Goal: Book appointment/travel/reservation

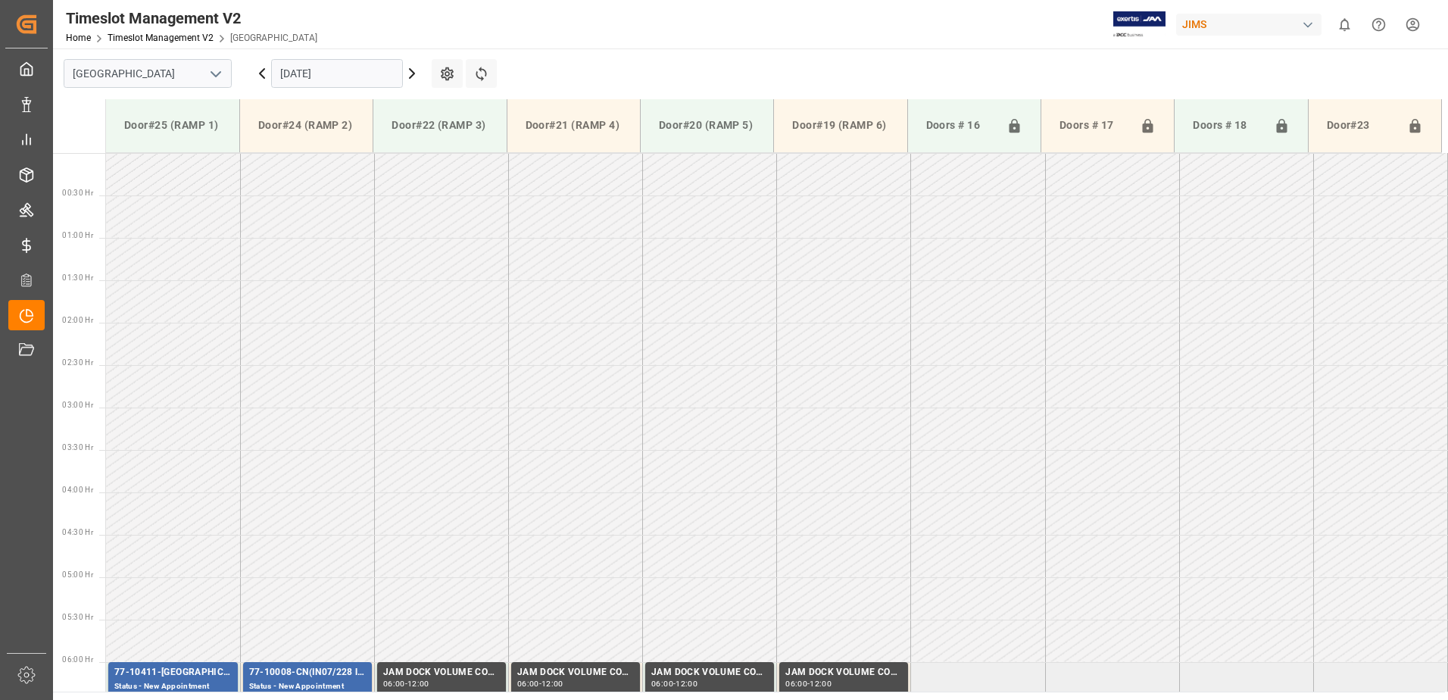
scroll to position [291, 0]
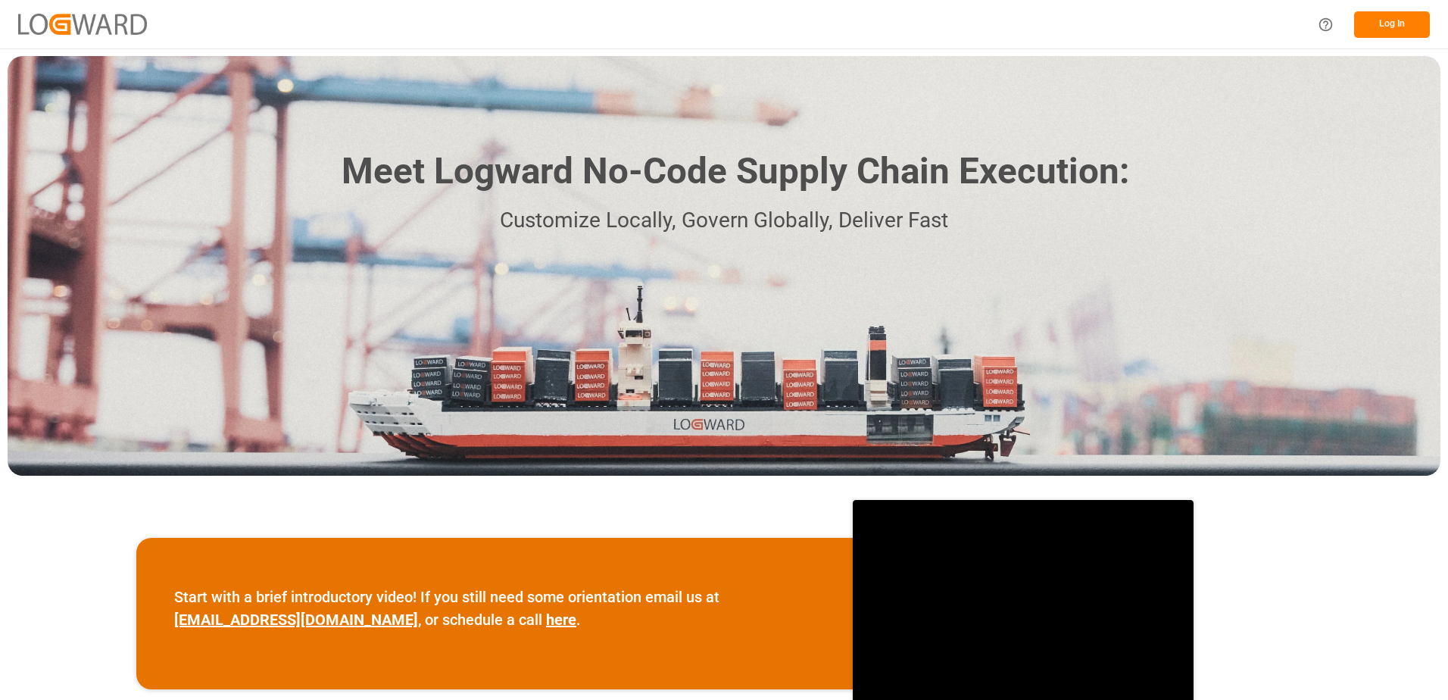
click at [1372, 22] on button "Log In" at bounding box center [1392, 24] width 76 height 27
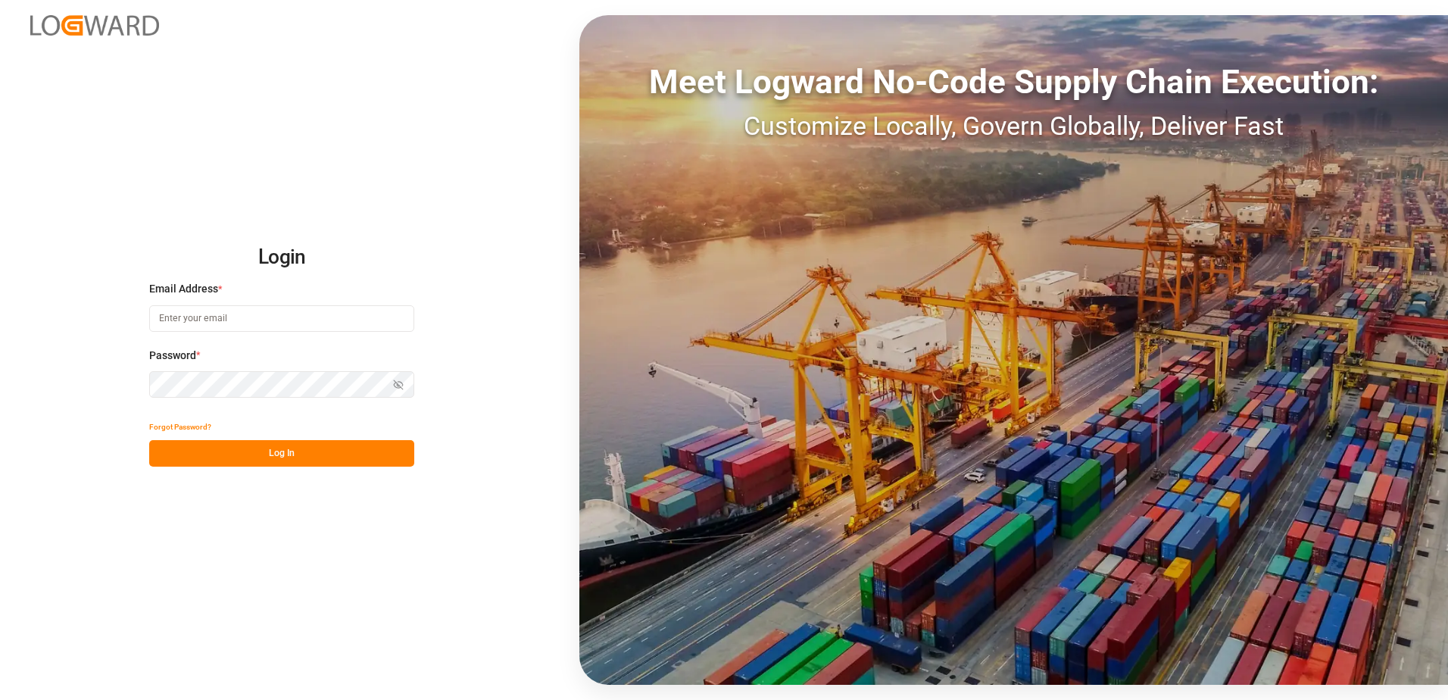
click at [249, 309] on input at bounding box center [281, 318] width 265 height 27
type input "[PERSON_NAME][EMAIL_ADDRESS][DOMAIN_NAME]"
click at [402, 386] on icon "button" at bounding box center [398, 384] width 11 height 11
click at [265, 449] on button "Log In" at bounding box center [281, 453] width 265 height 27
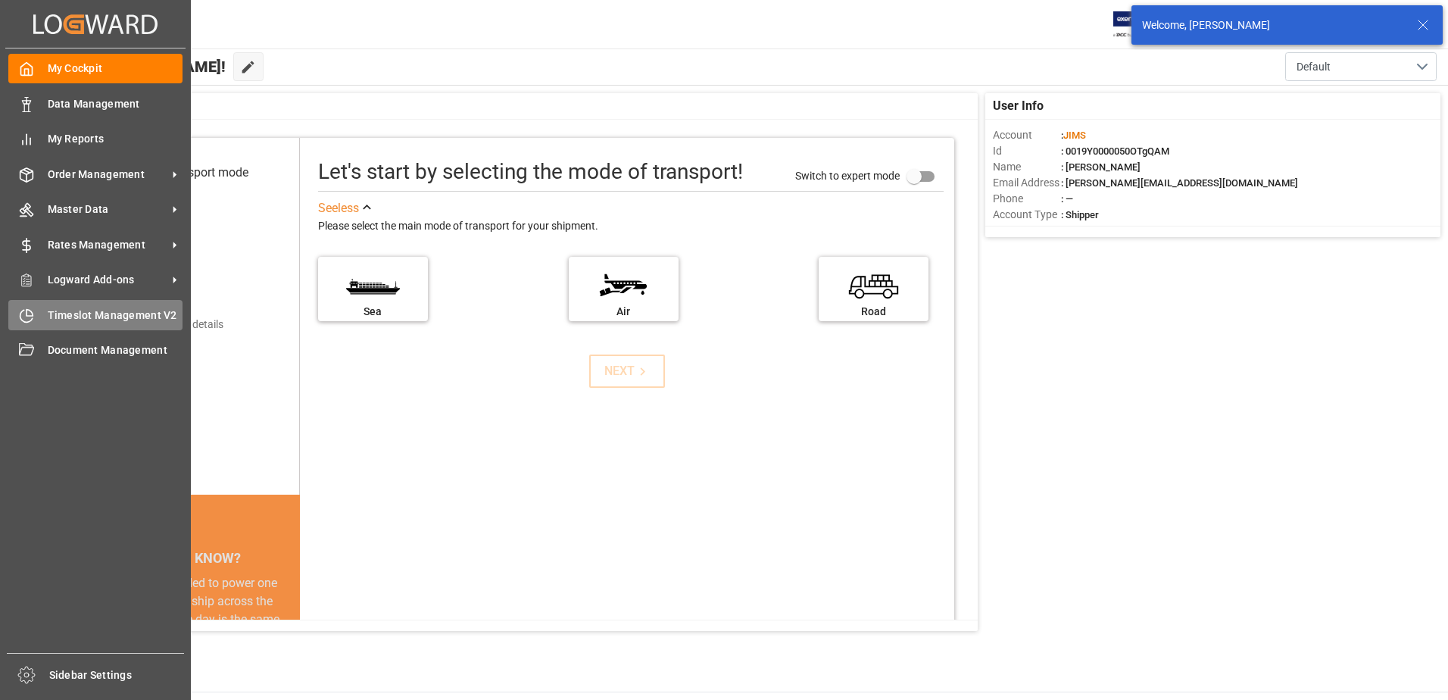
click at [33, 321] on icon at bounding box center [26, 315] width 15 height 15
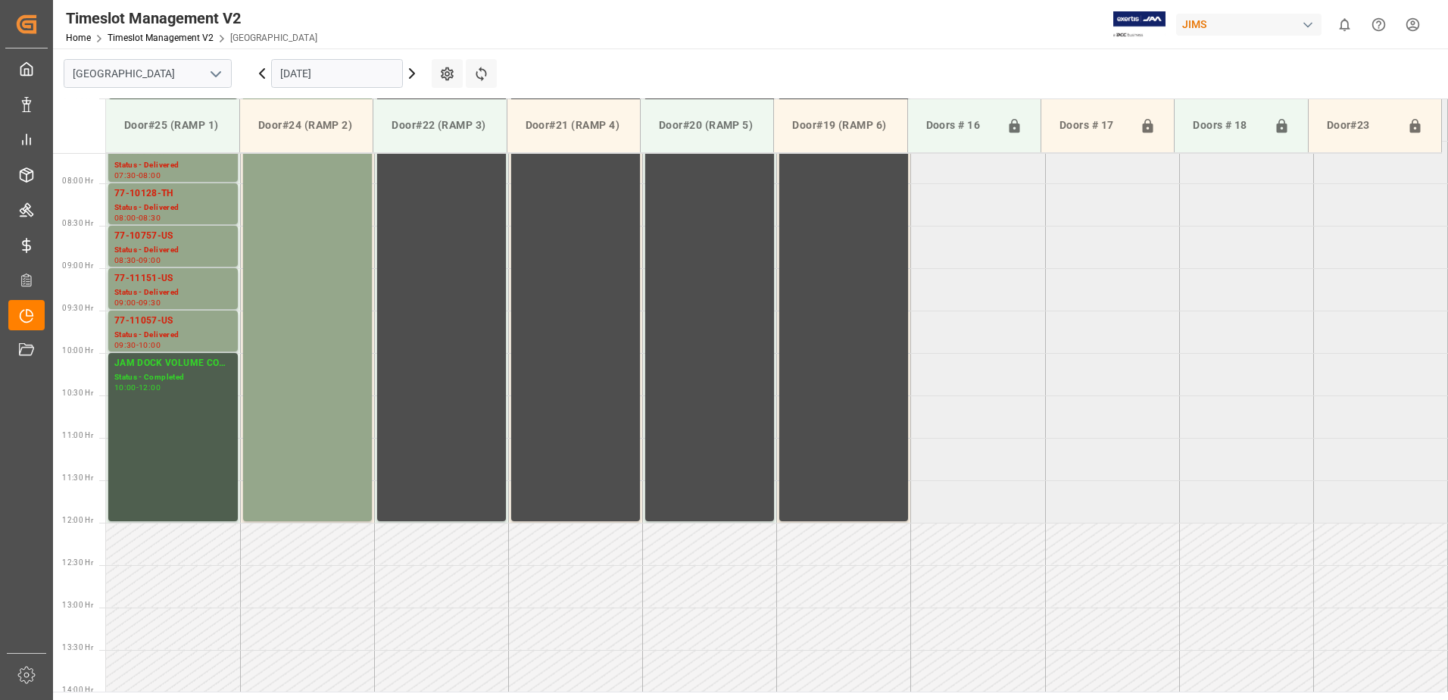
scroll to position [421, 0]
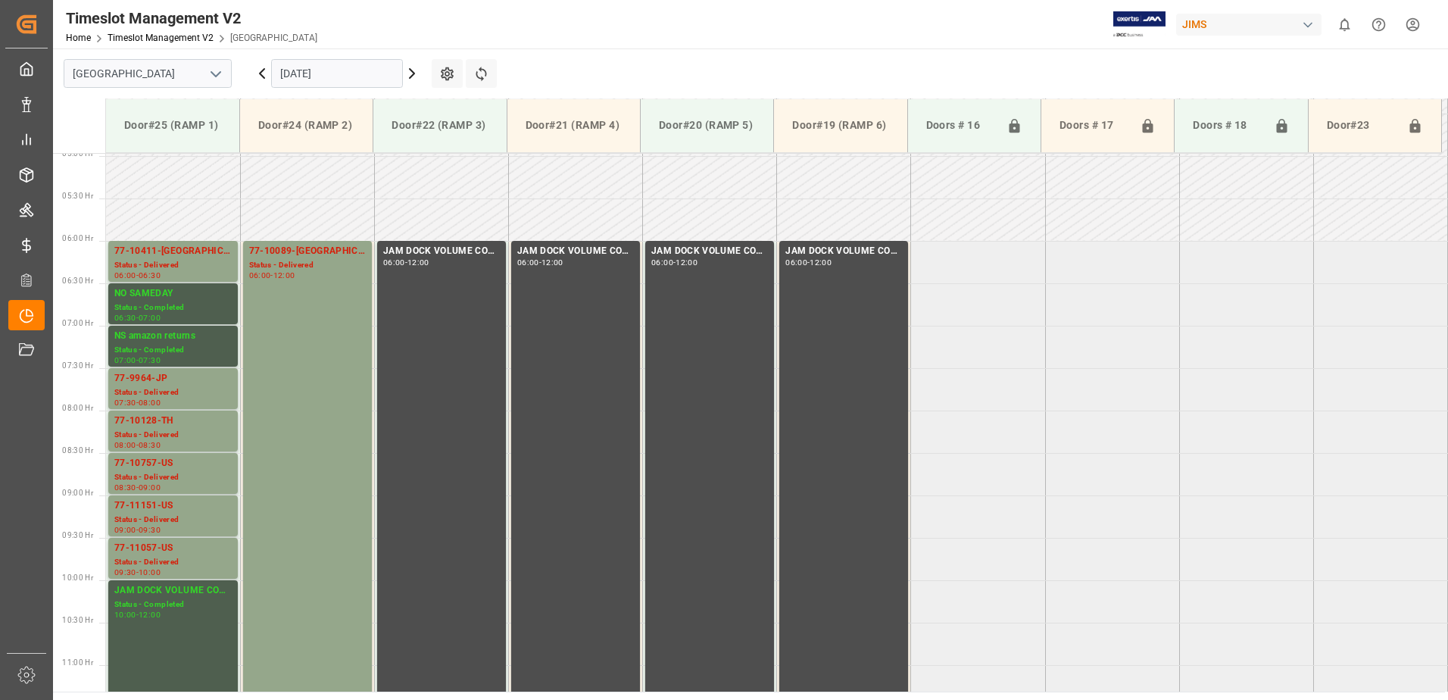
click at [333, 75] on input "[DATE]" at bounding box center [337, 73] width 132 height 29
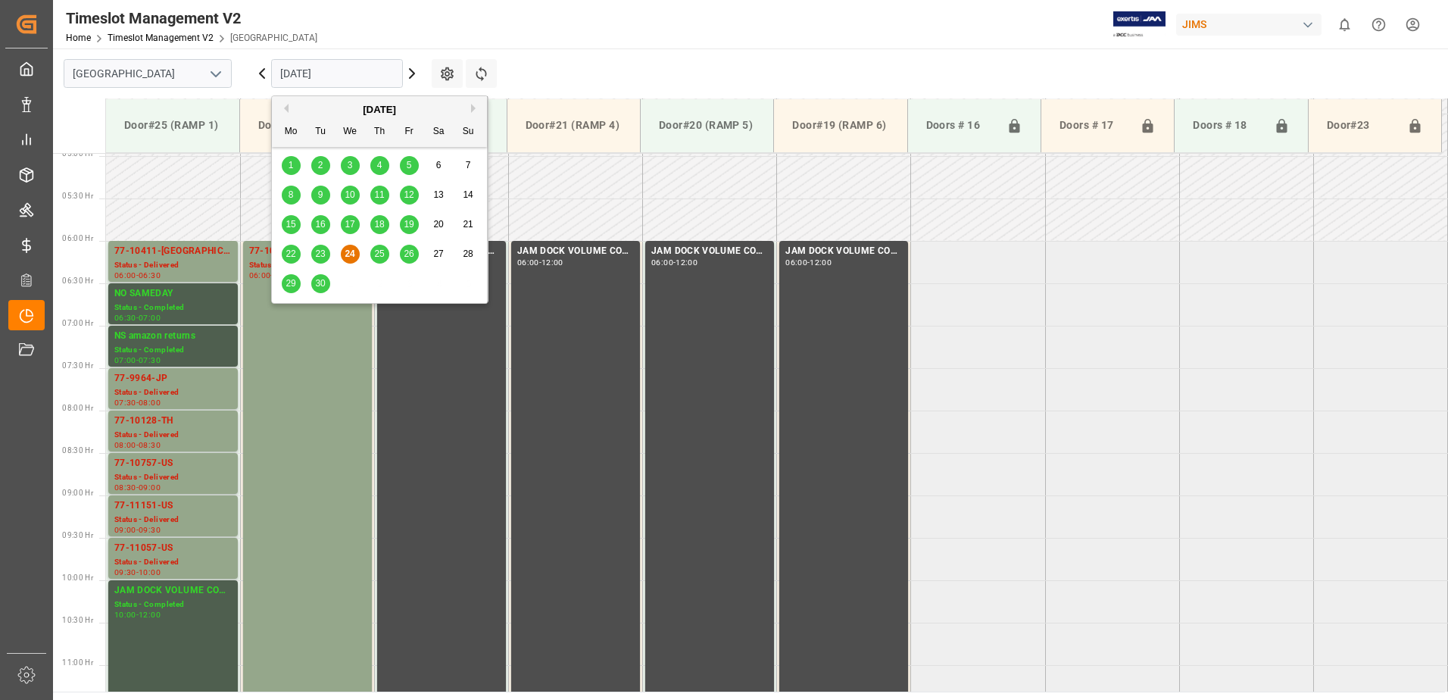
click at [374, 250] on span "25" at bounding box center [379, 253] width 10 height 11
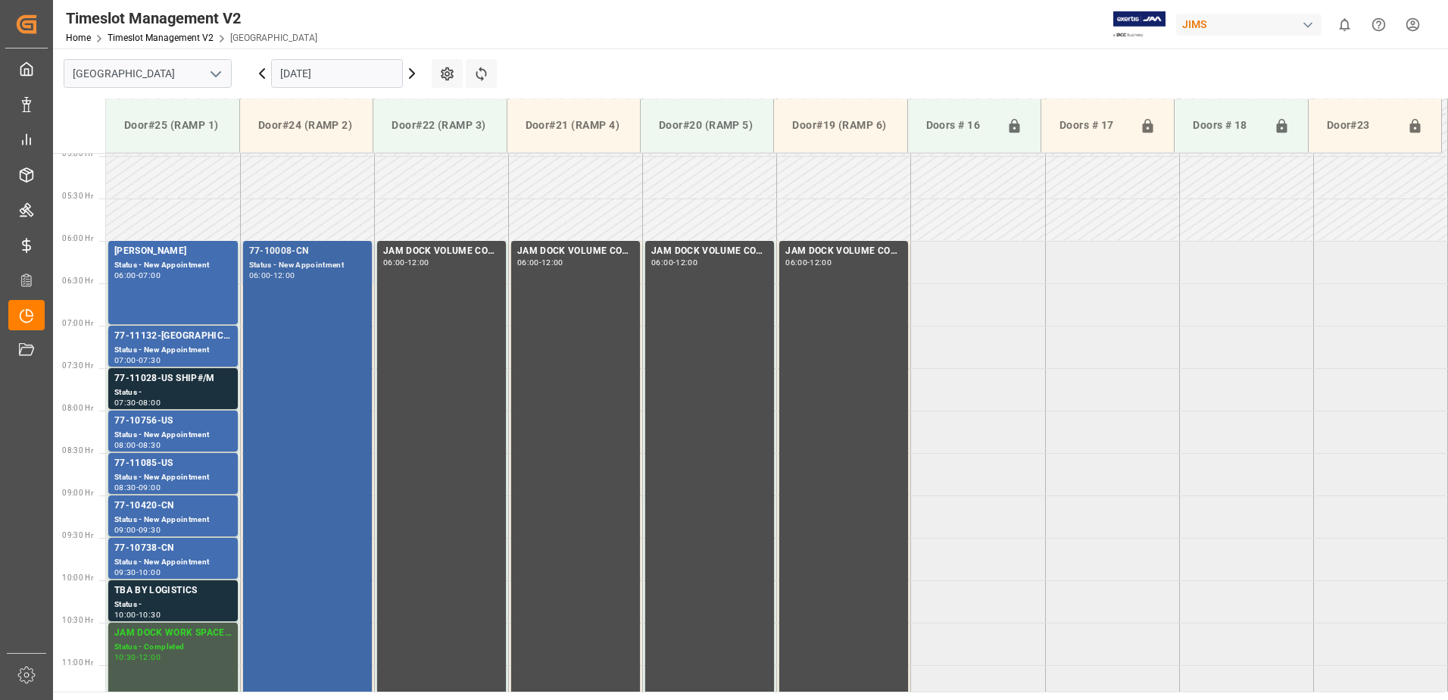
click at [321, 351] on div "77-10008-CN Status - New Appointment 06:00 - 12:00" at bounding box center [307, 494] width 117 height 501
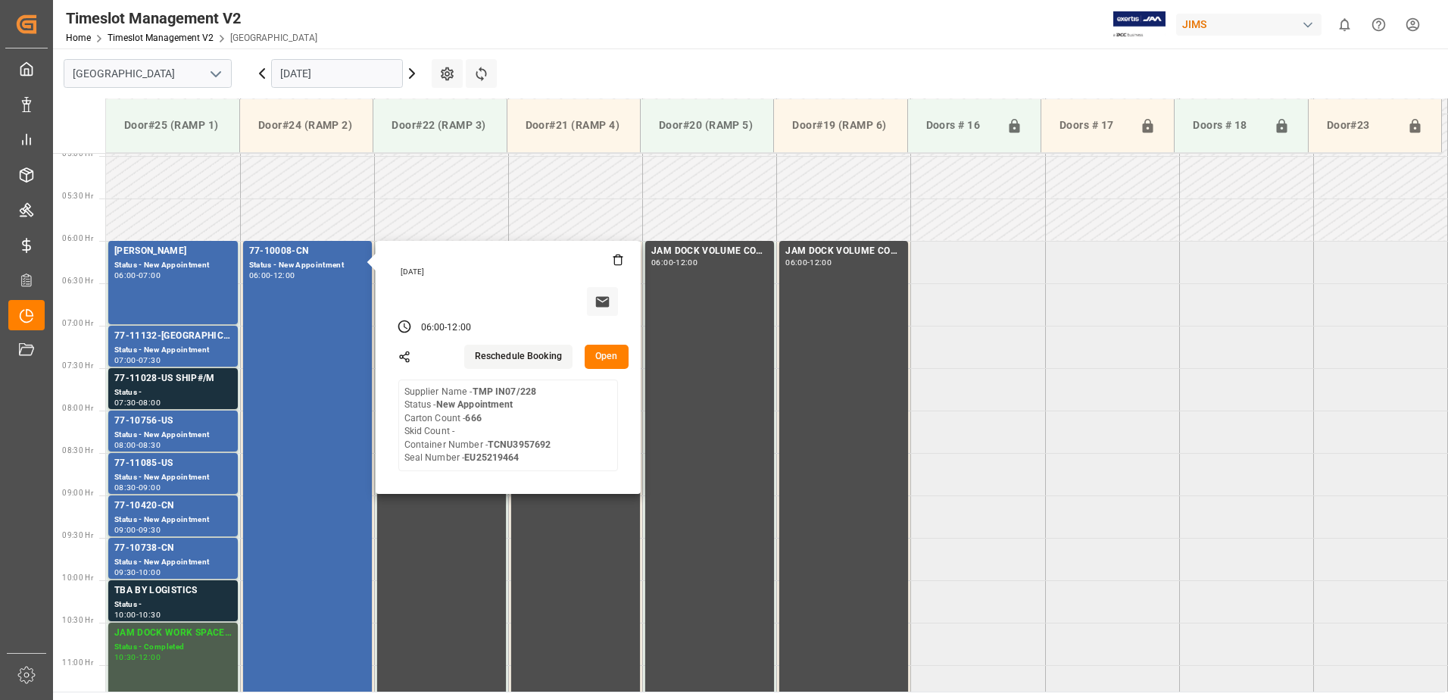
click at [335, 73] on input "25.09.2025" at bounding box center [337, 73] width 132 height 29
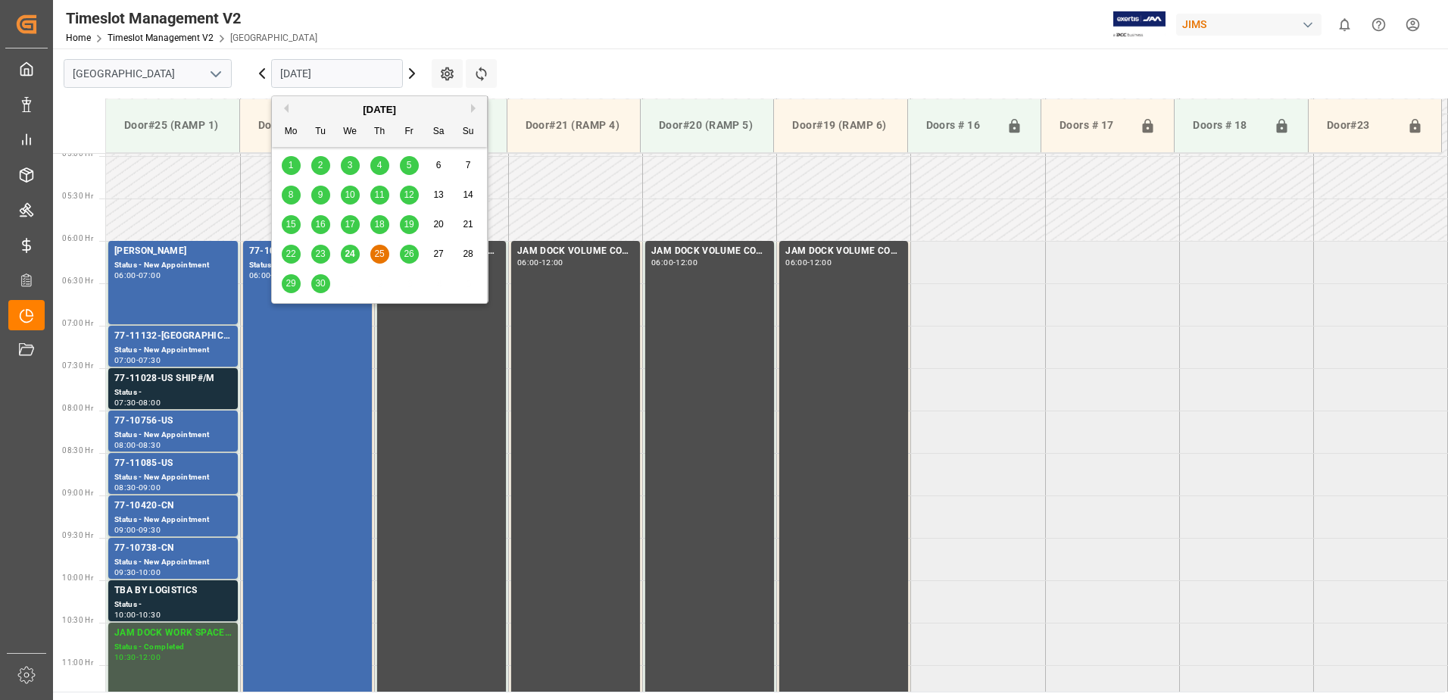
click at [410, 251] on span "26" at bounding box center [409, 253] width 10 height 11
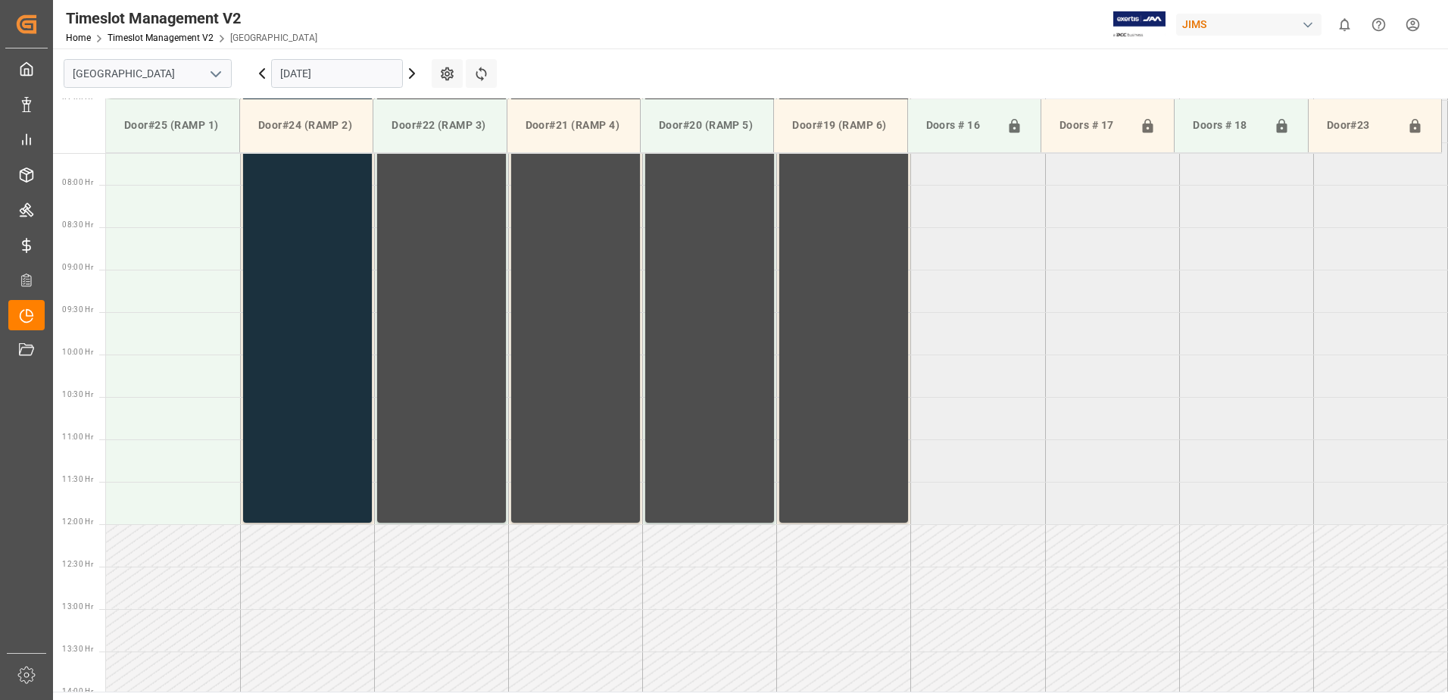
scroll to position [345, 0]
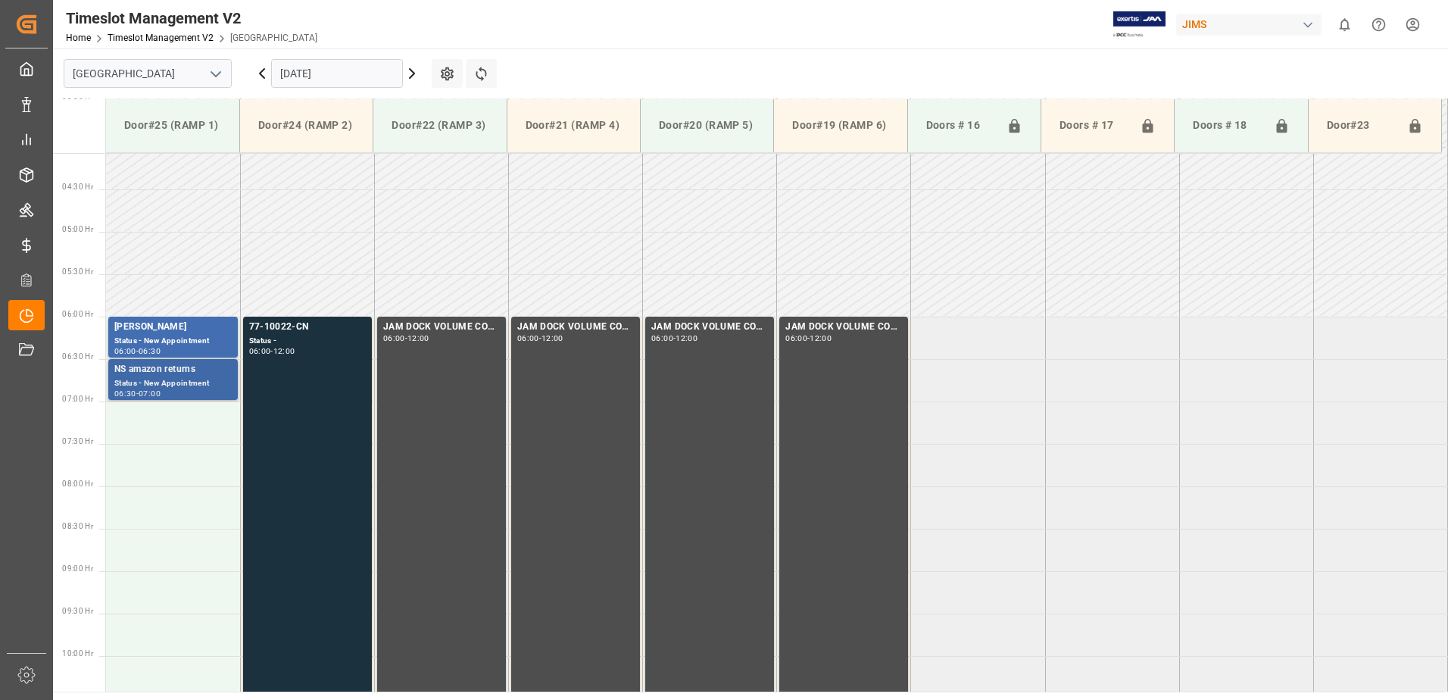
click at [179, 374] on div "NS amazon returns" at bounding box center [172, 369] width 117 height 15
click at [204, 339] on div "Status - New Appointment" at bounding box center [172, 341] width 117 height 13
click at [332, 596] on div "77-10022-CN Status - 06:00 - 12:00" at bounding box center [307, 570] width 117 height 501
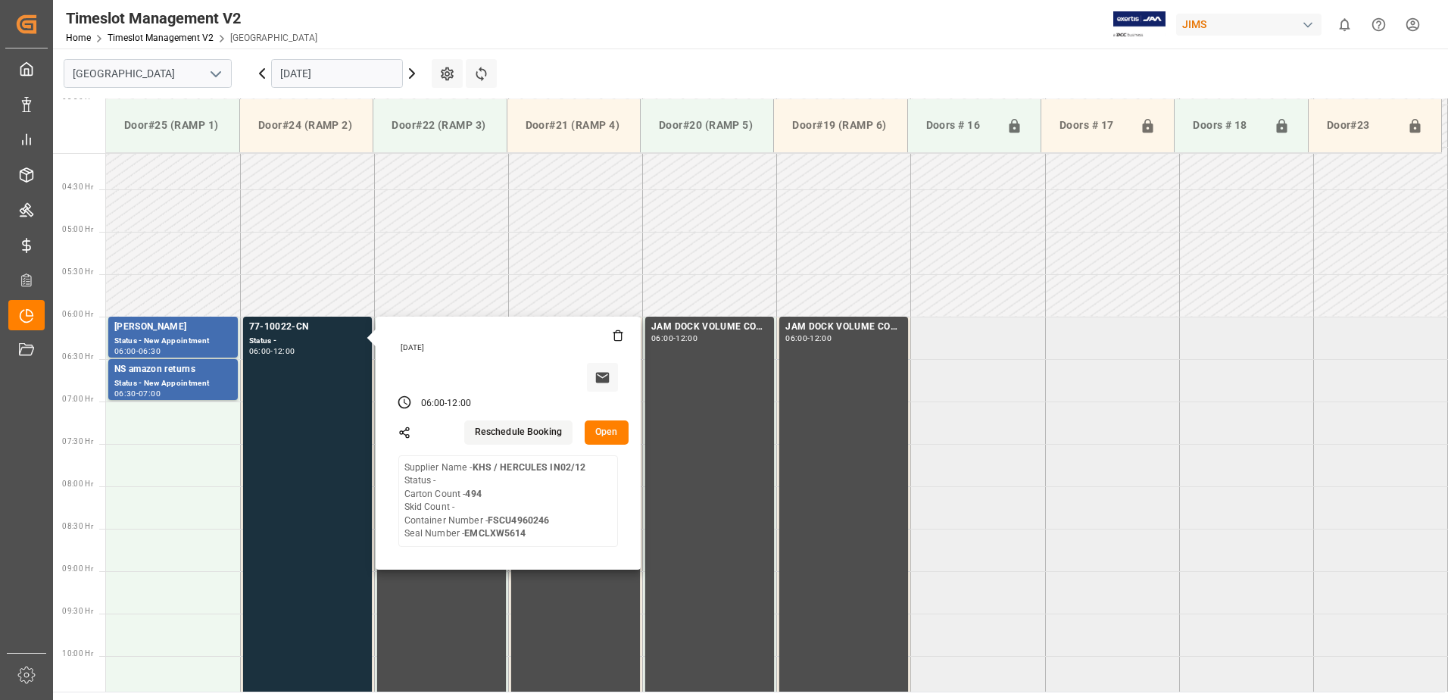
click at [609, 435] on button "Open" at bounding box center [607, 432] width 44 height 24
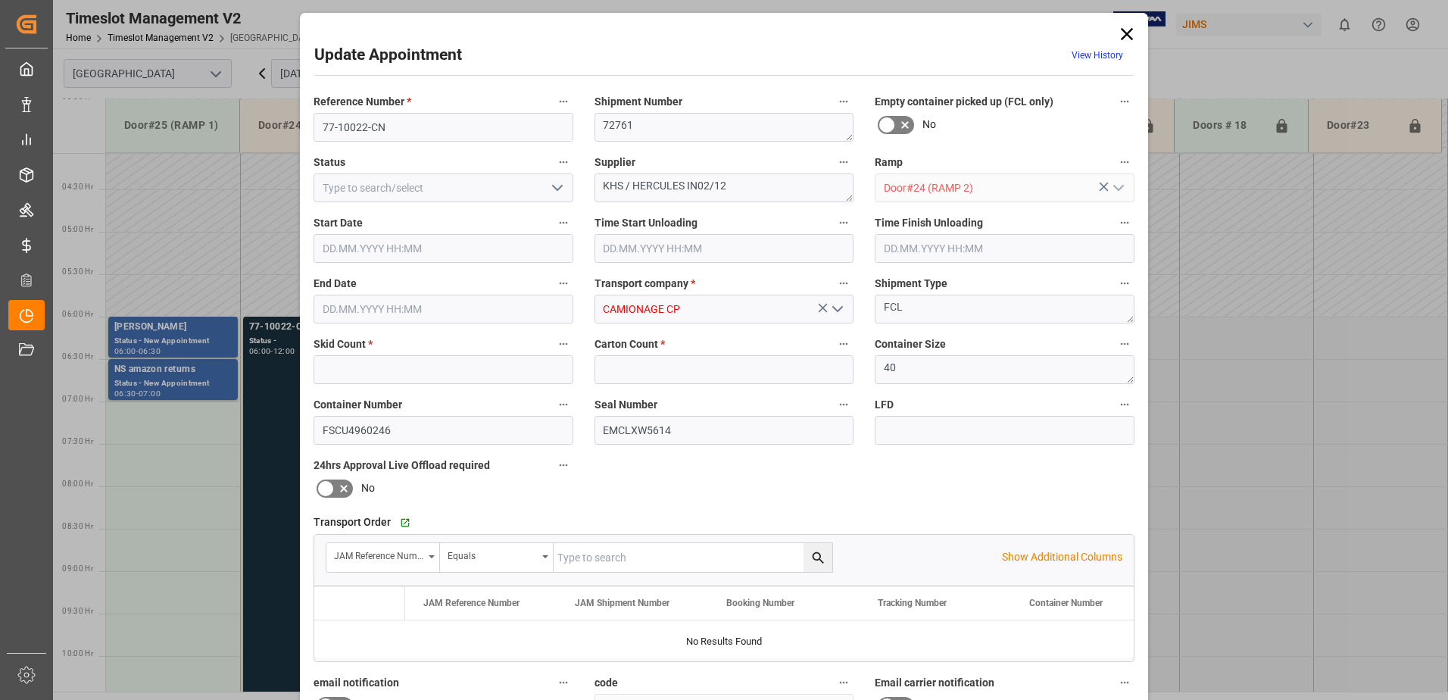
type input "0"
type input "494"
type input "26.09.2025 06:00"
type input "26.09.2025 12:00"
type input "18.09.2025 20:05"
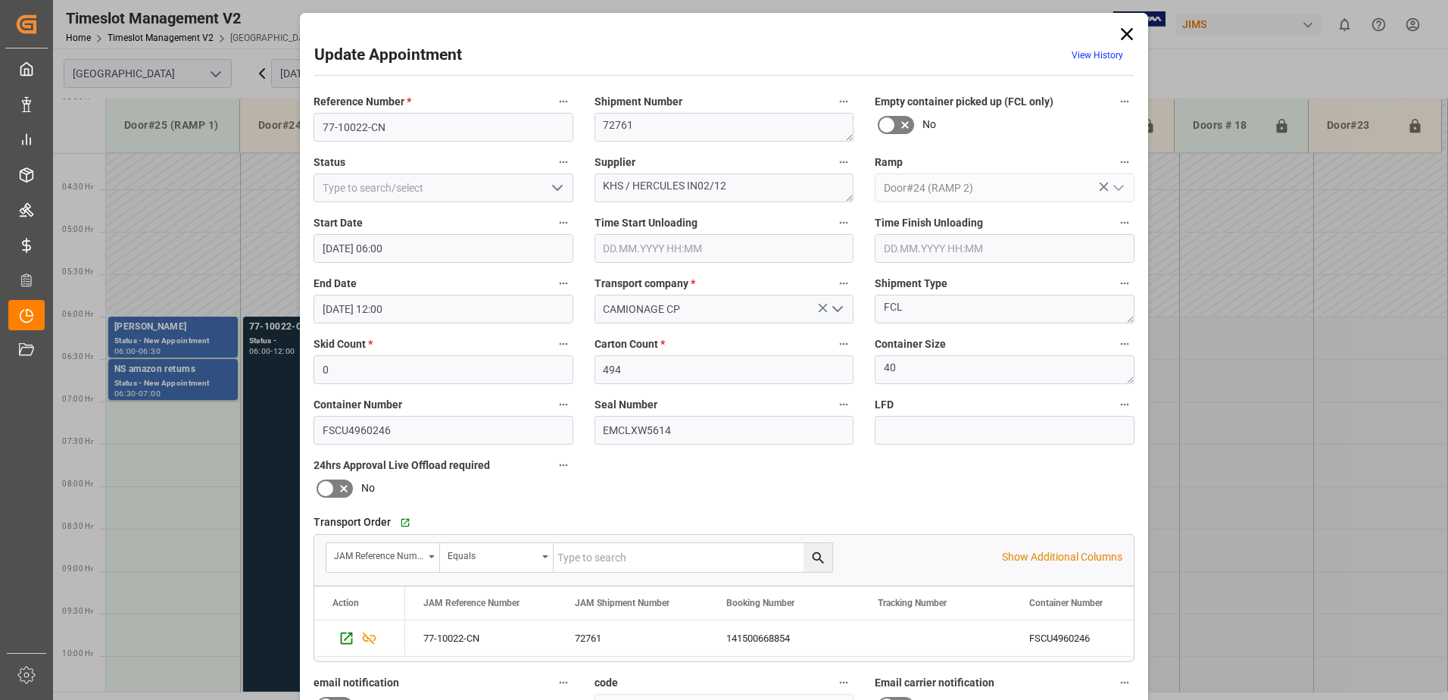
click at [1128, 34] on icon at bounding box center [1126, 33] width 21 height 21
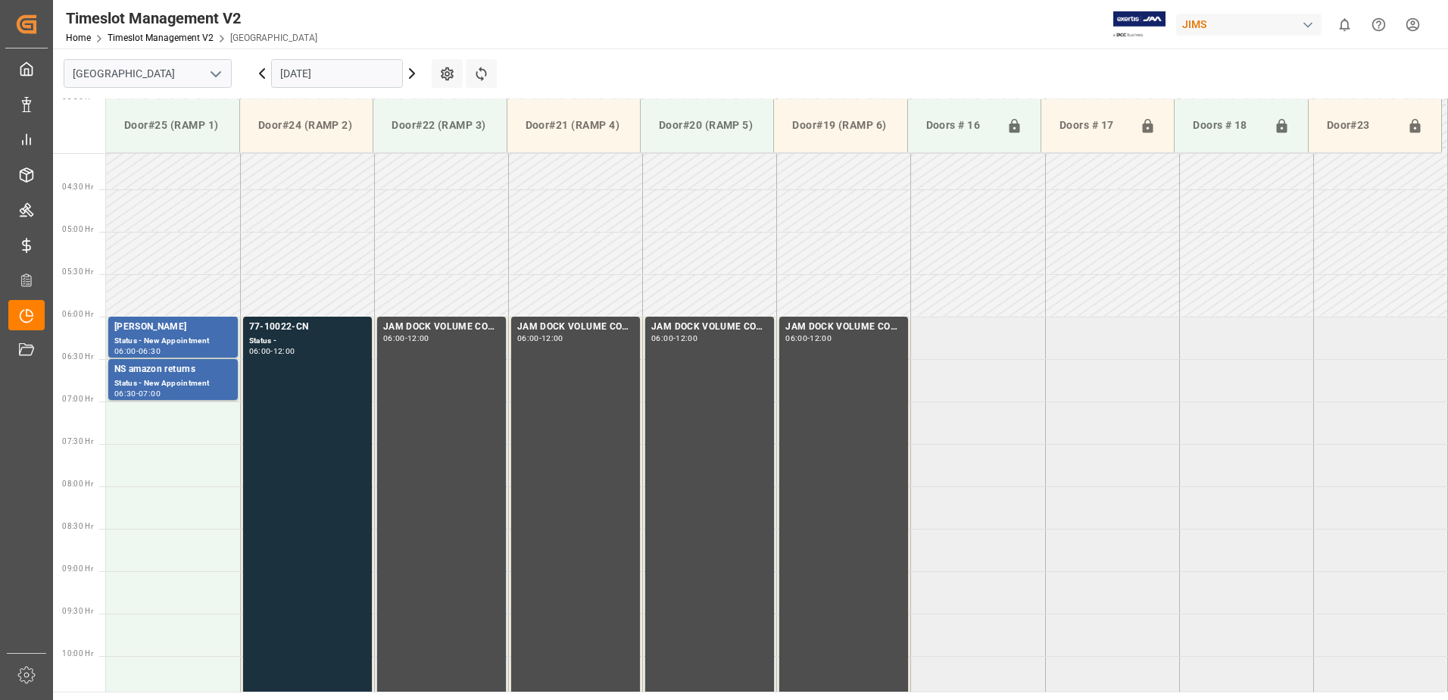
click at [372, 71] on input "26.09.2025" at bounding box center [337, 73] width 132 height 29
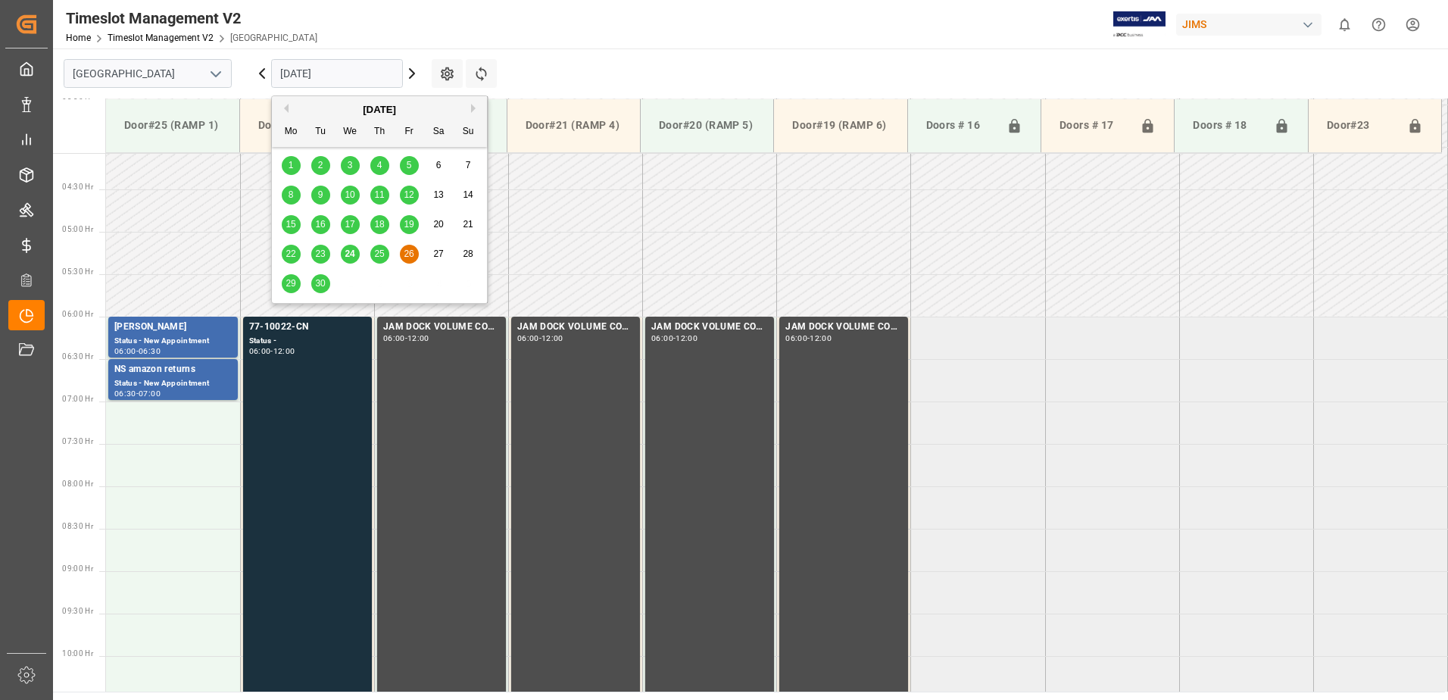
click at [289, 284] on span "29" at bounding box center [290, 283] width 10 height 11
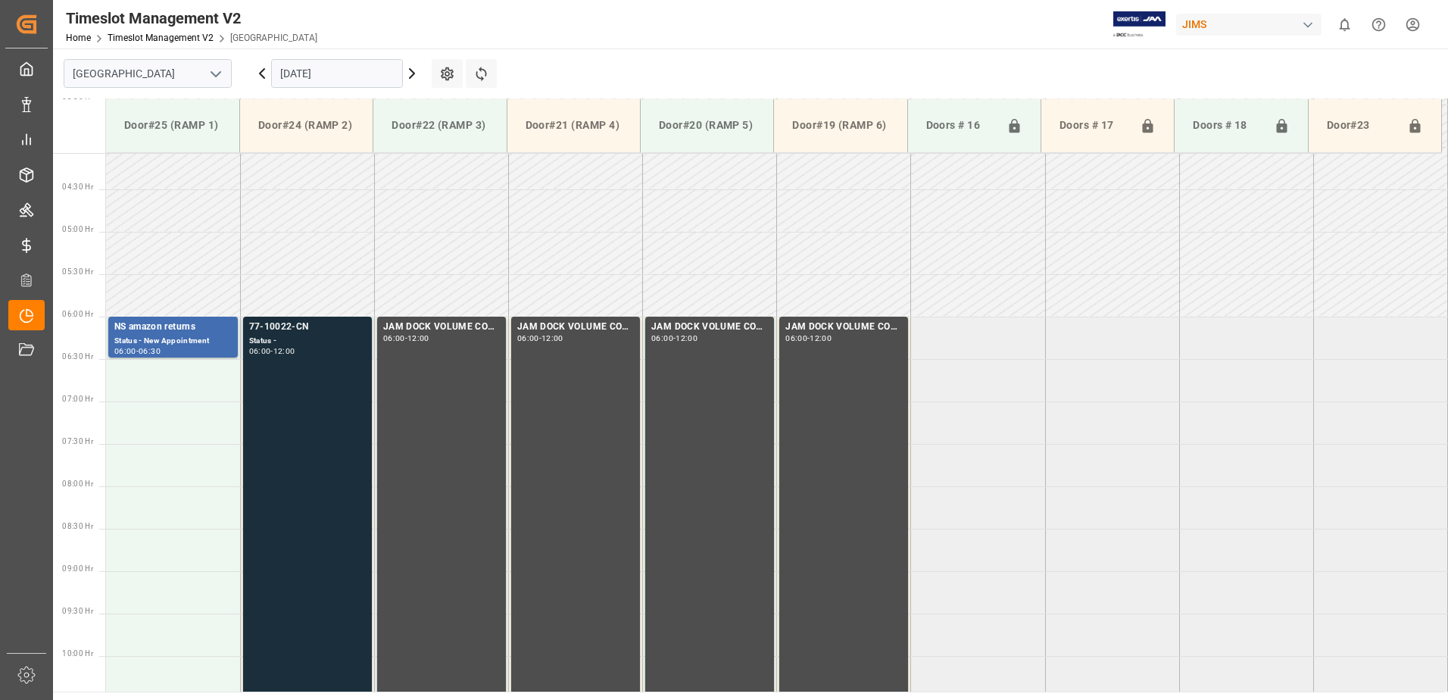
click at [300, 410] on div "77-10022-CN Status - 06:00 - 12:00" at bounding box center [307, 570] width 117 height 501
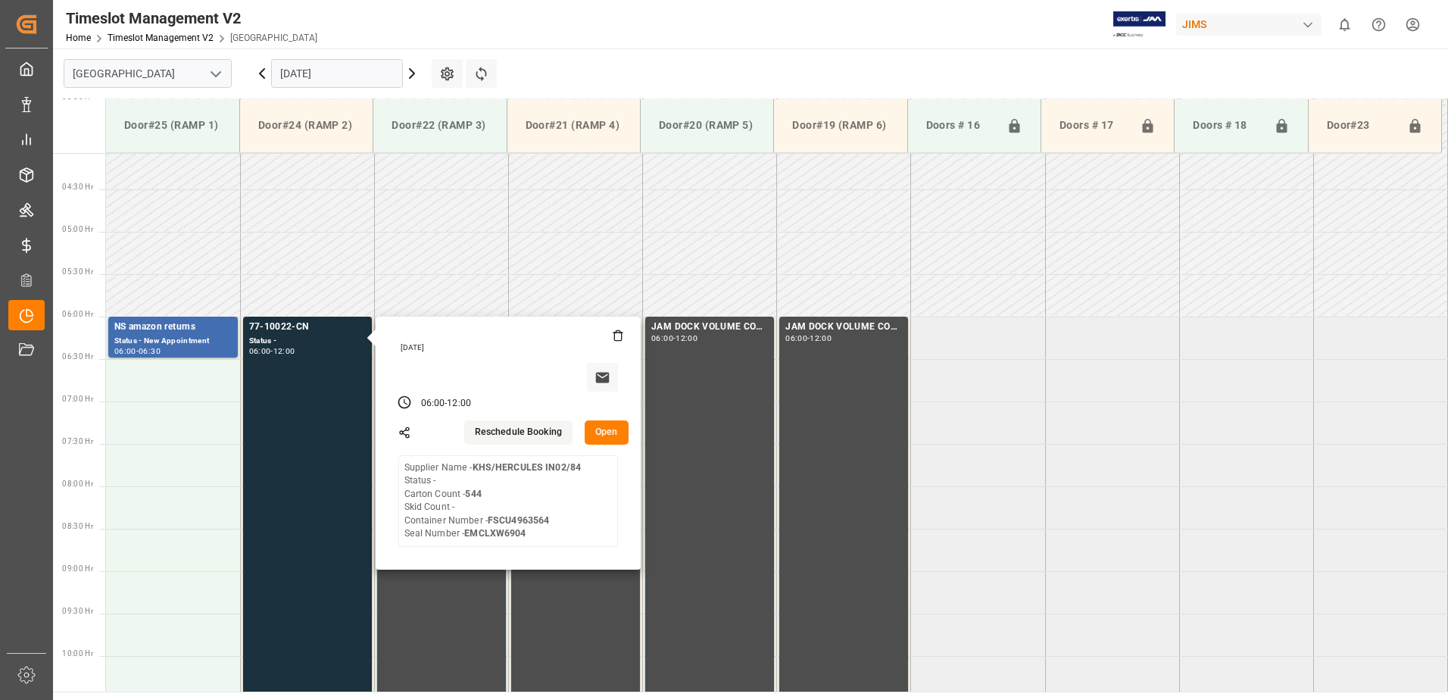
click at [357, 73] on input "29.09.2025" at bounding box center [337, 73] width 132 height 29
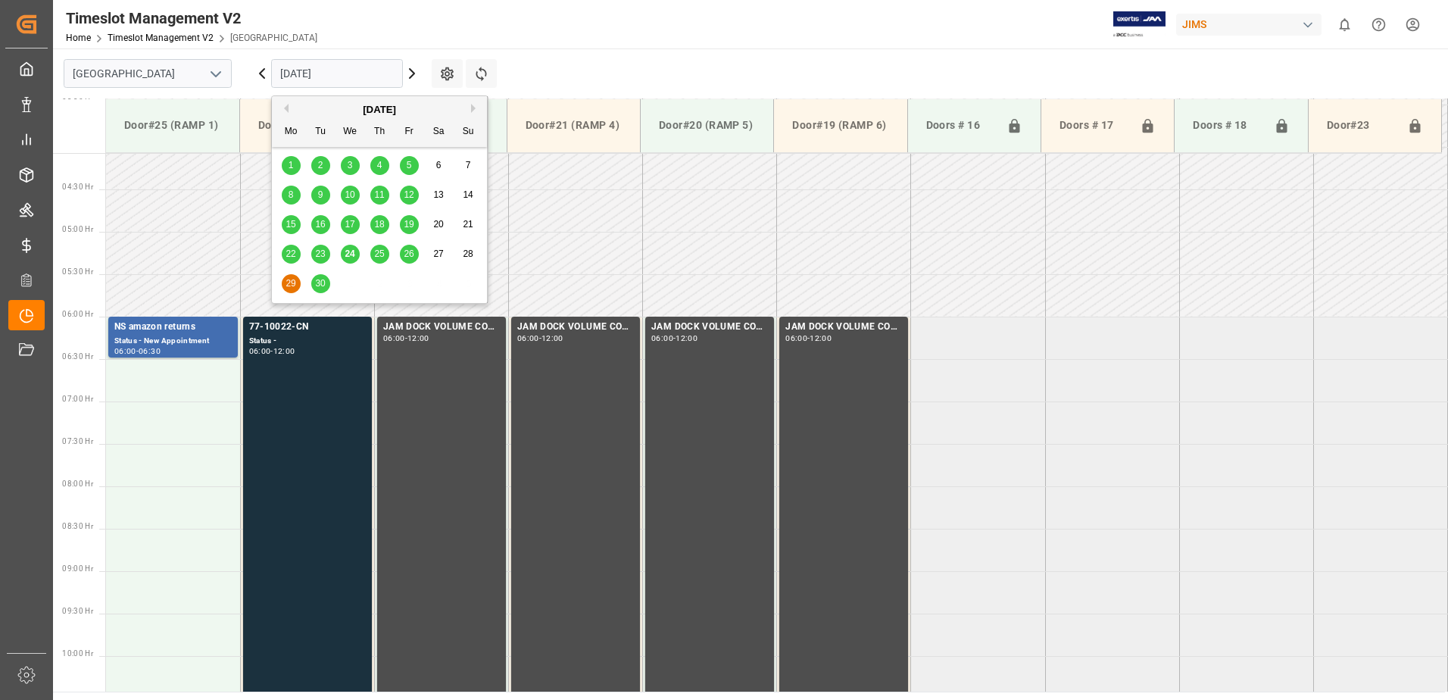
click at [326, 282] on div "30" at bounding box center [320, 284] width 19 height 18
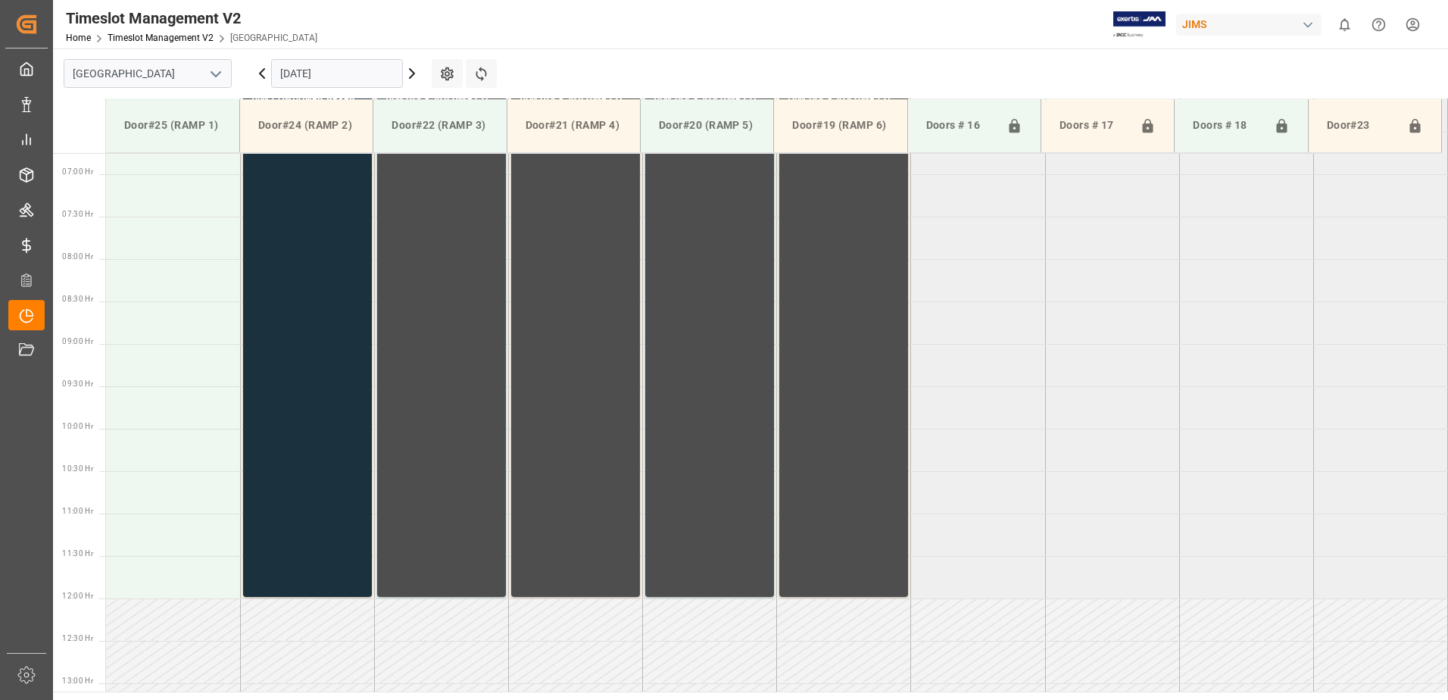
scroll to position [270, 0]
